Goal: Check status: Check status

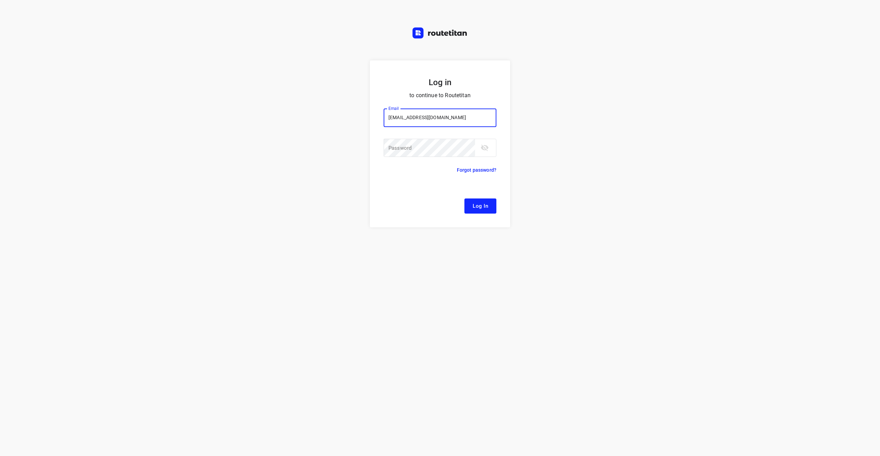
type input "remco@fruitopjewerk.nl"
click at [464, 199] on button "Log In" at bounding box center [480, 206] width 32 height 15
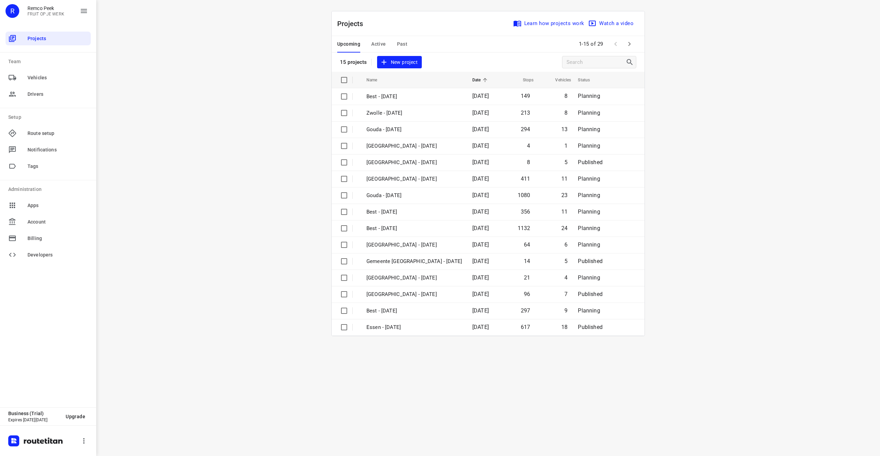
click at [206, 134] on div "i © 2025 Routetitan , © Stadia Maps , © OpenMapTiles © OpenStreetMap contributo…" at bounding box center [488, 228] width 784 height 456
click at [402, 45] on span "Past" at bounding box center [402, 44] width 11 height 9
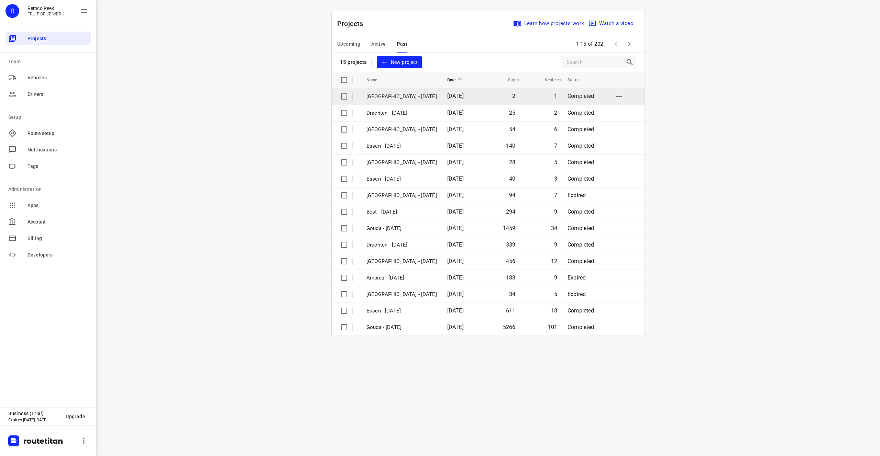
click at [422, 98] on p "[GEOGRAPHIC_DATA] - [DATE]" at bounding box center [401, 97] width 70 height 8
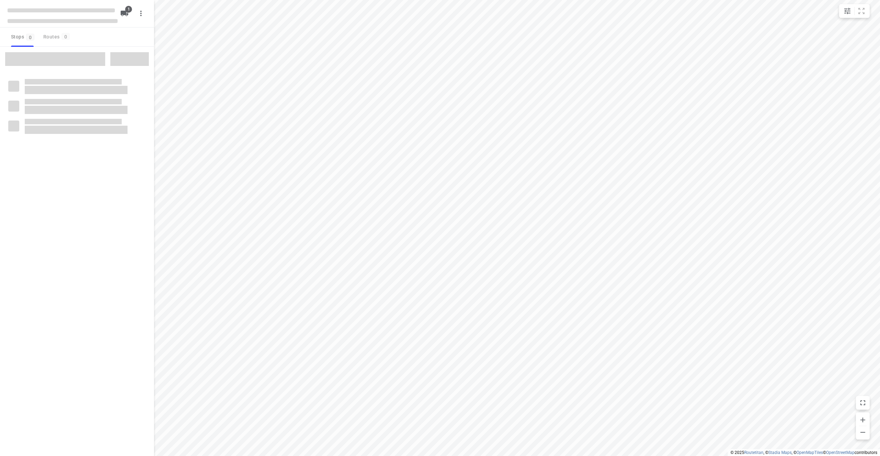
checkbox input "true"
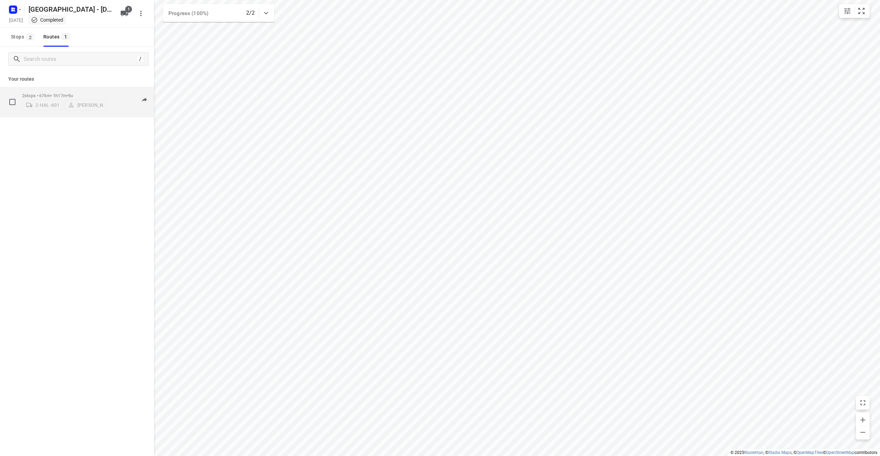
click at [128, 114] on div "06:33-09:19" at bounding box center [128, 103] width 34 height 21
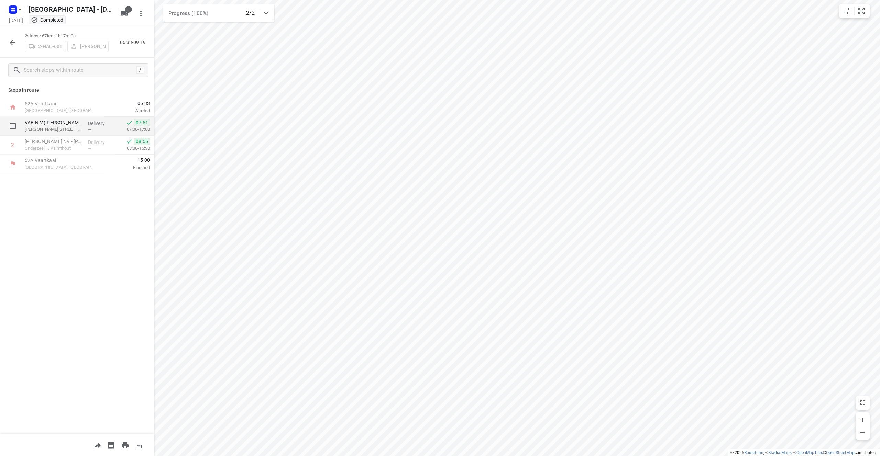
click at [92, 129] on div "—" at bounding box center [100, 129] width 25 height 5
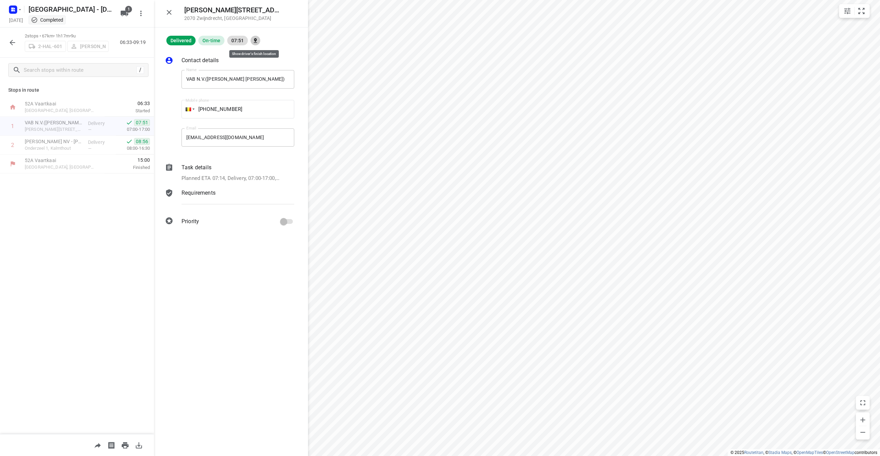
click at [255, 39] on div at bounding box center [256, 41] width 10 height 10
click at [255, 40] on div at bounding box center [256, 41] width 10 height 10
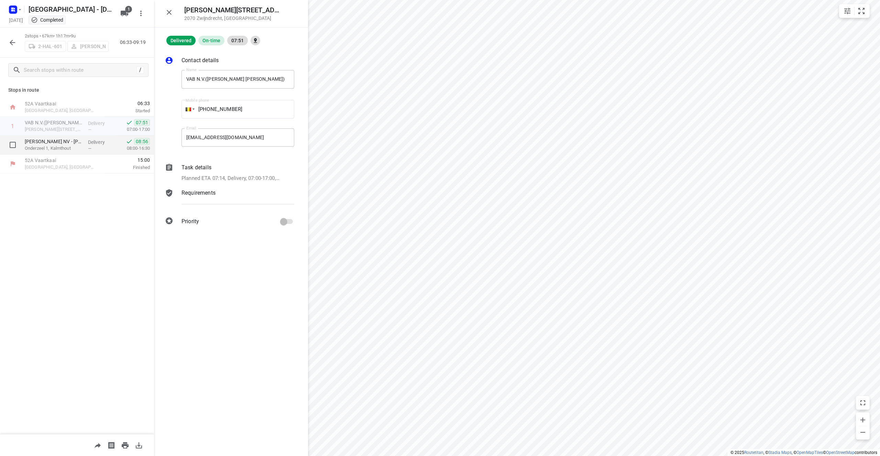
click at [87, 145] on div "Delivery —" at bounding box center [100, 145] width 31 height 19
click at [257, 40] on div at bounding box center [256, 41] width 10 height 10
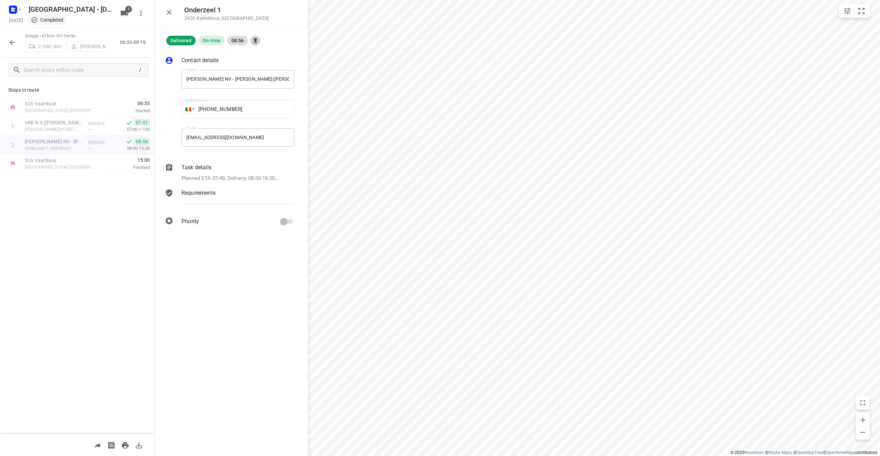
click at [256, 38] on div at bounding box center [256, 41] width 10 height 10
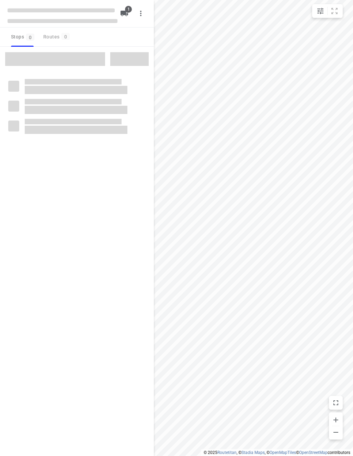
checkbox input "true"
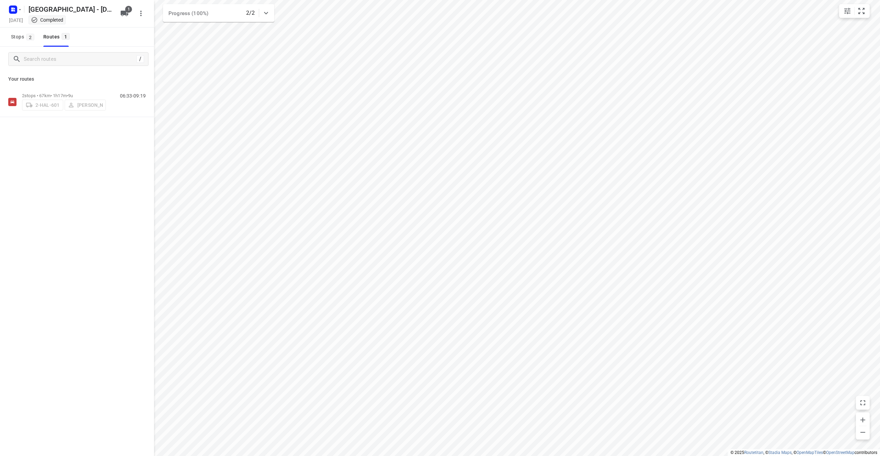
click at [107, 224] on div "/ Your routes 2 stops • 67km • 1h17m • 9u 2-HAL-601 [PERSON_NAME] 06:33-09:19" at bounding box center [77, 261] width 154 height 429
